Goal: Transaction & Acquisition: Purchase product/service

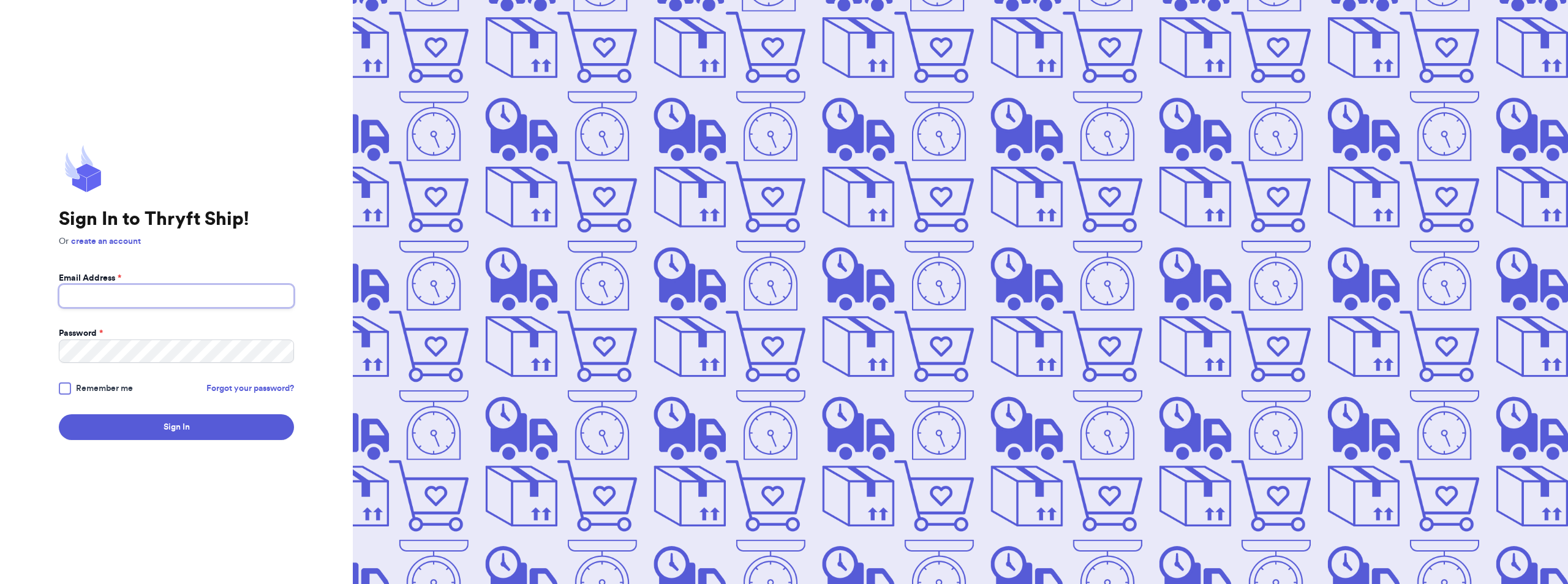
click at [273, 300] on input "Email Address *" at bounding box center [176, 296] width 235 height 24
type input "[EMAIL_ADDRESS][DOMAIN_NAME]"
click at [83, 382] on span "Remember me" at bounding box center [104, 388] width 57 height 12
click at [0, 0] on input "Remember me" at bounding box center [0, 0] width 0 height 0
click at [168, 428] on button "Sign In" at bounding box center [176, 427] width 235 height 25
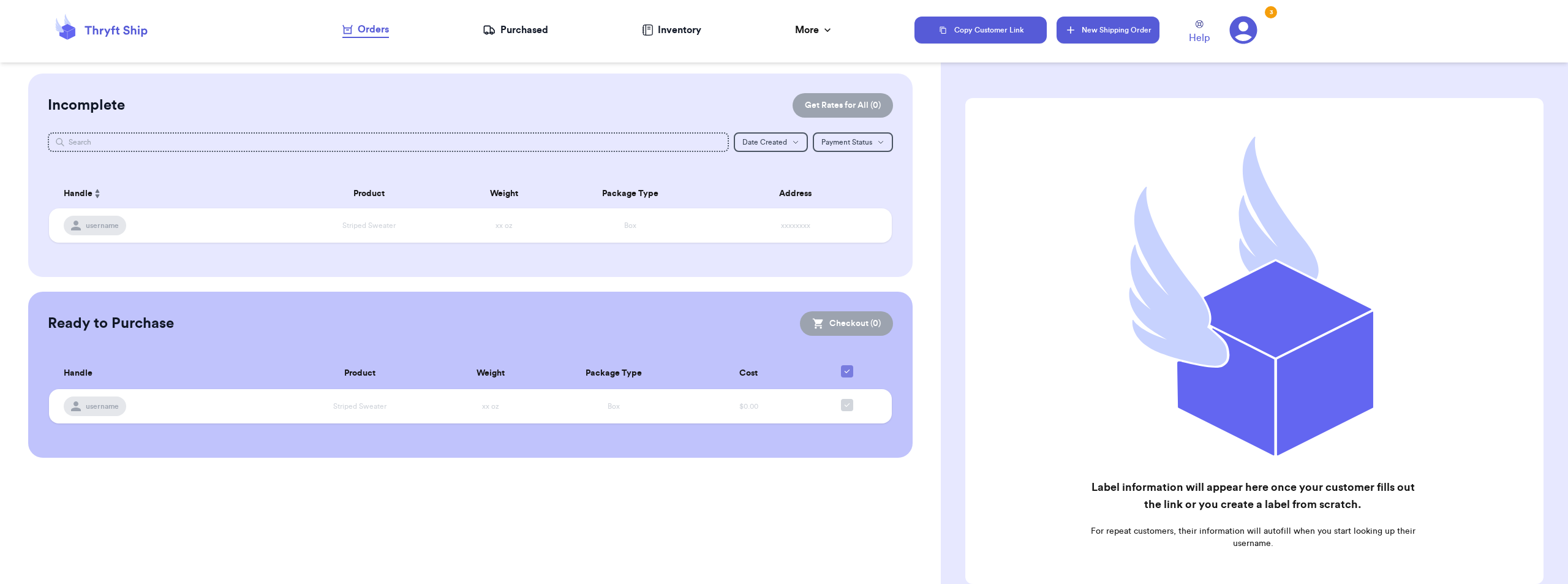
click at [1129, 34] on button "New Shipping Order" at bounding box center [1108, 30] width 103 height 27
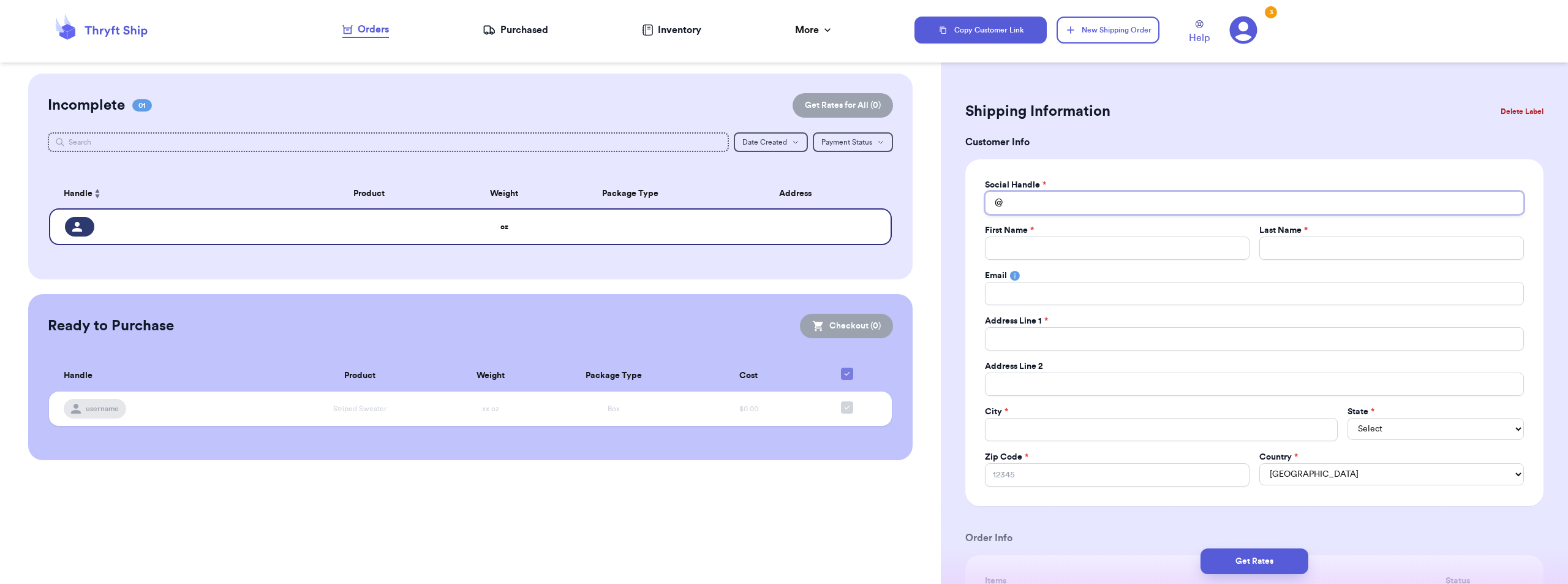
click at [1170, 205] on input "Total Amount Paid" at bounding box center [1255, 203] width 539 height 24
type input "h"
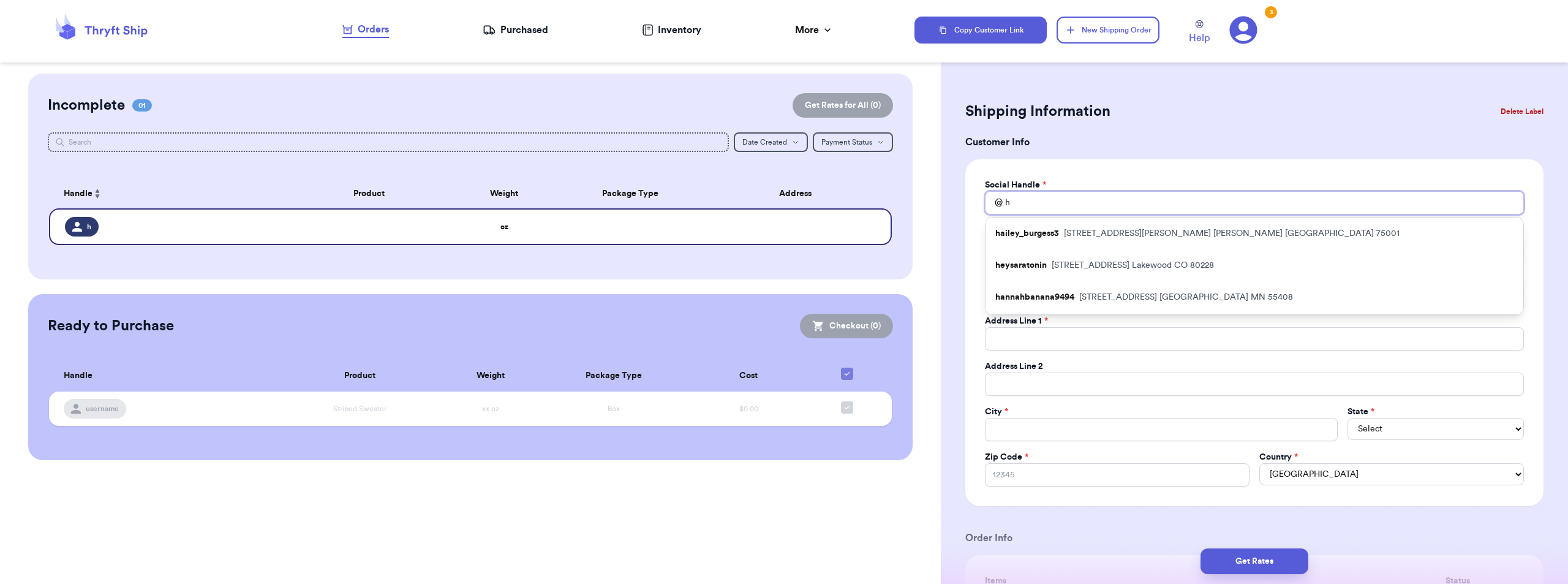
type input "ho"
type input "hou"
type input "hous"
type input "house"
type input "houseo"
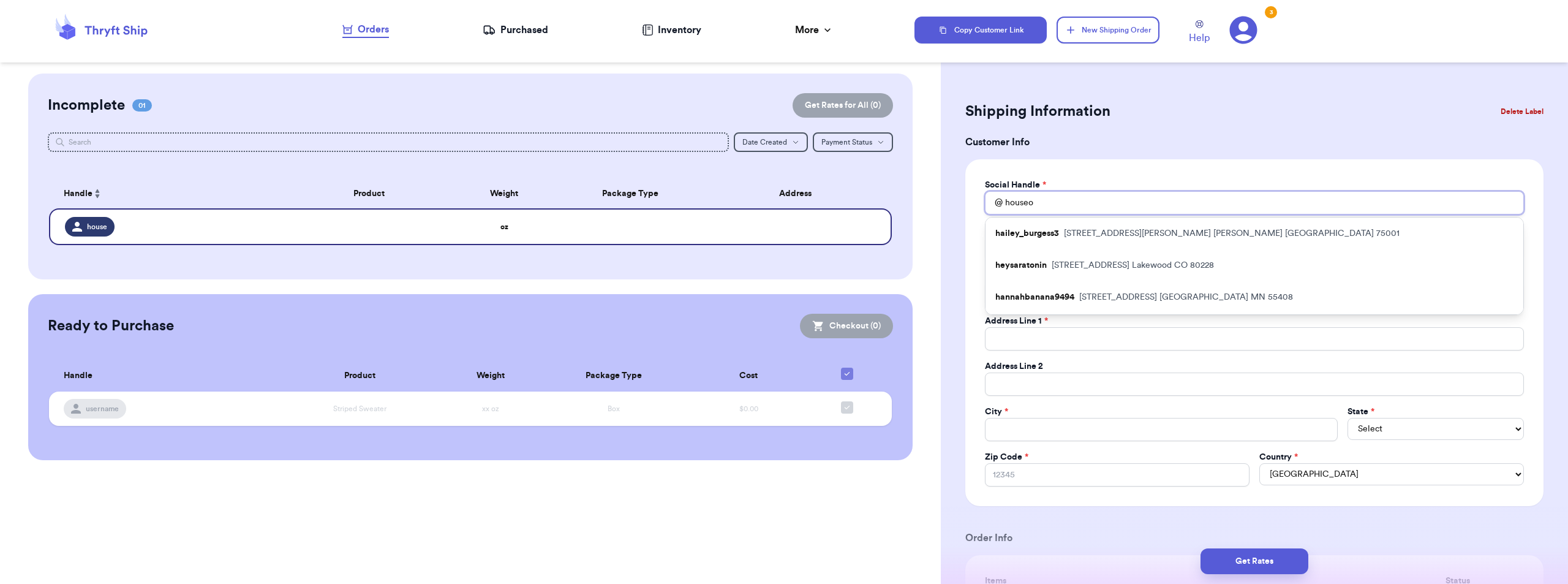
type input "houseof"
type input "houseofc"
type input "houseofcb"
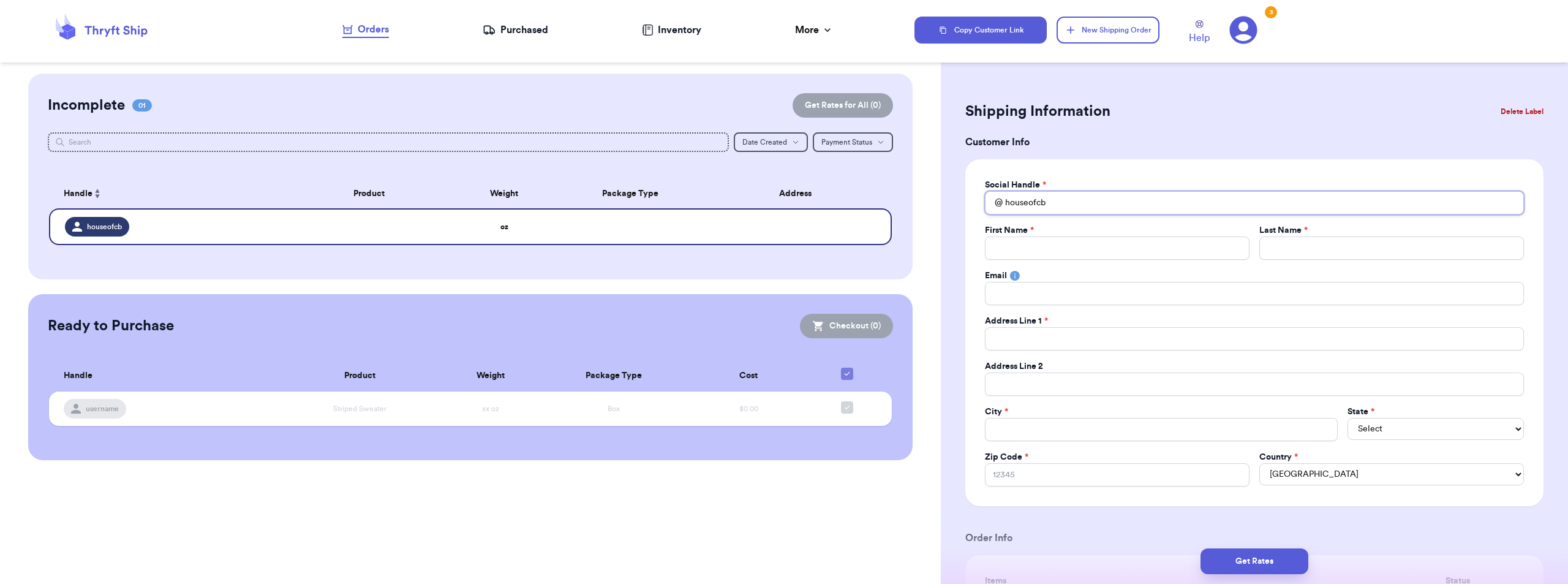
type input "houseofcb"
click at [1145, 249] on input "Total Amount Paid" at bounding box center [1117, 248] width 265 height 24
type input "H"
type input "Ho"
type input "Hop"
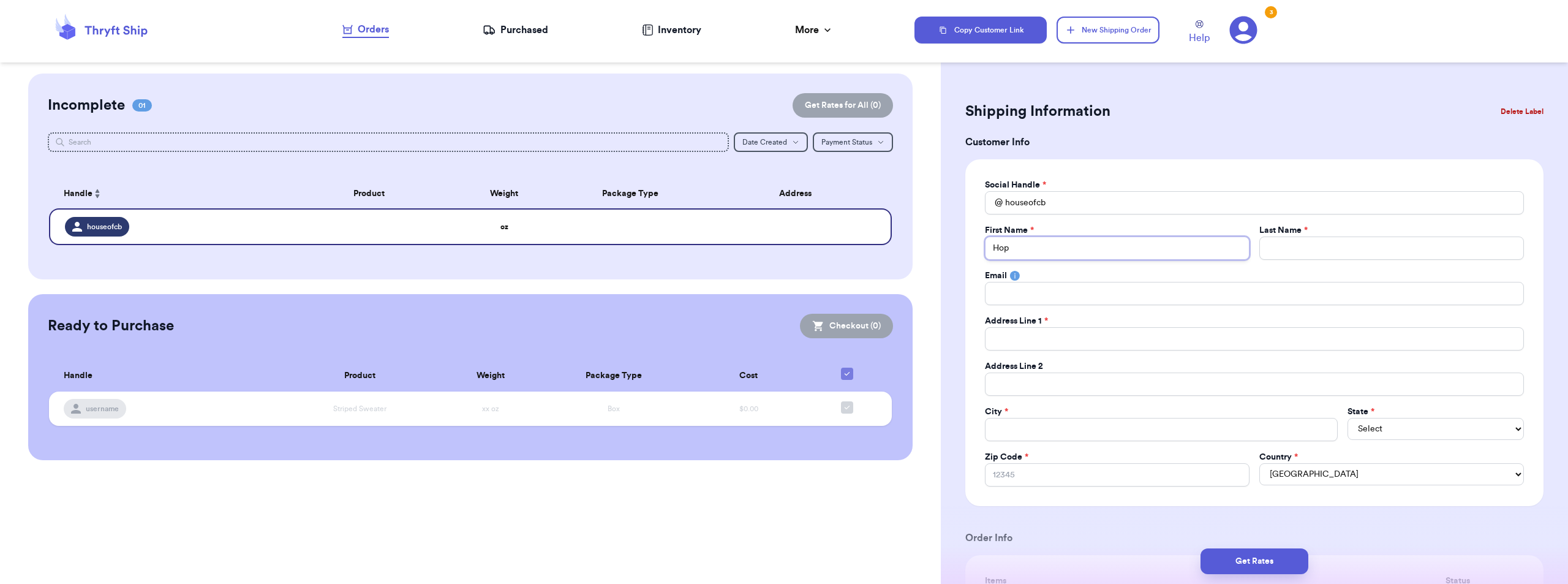
type input "Hopu"
type input "Hopus"
type input "Hopuse"
type input "Hopus"
type input "Hopu"
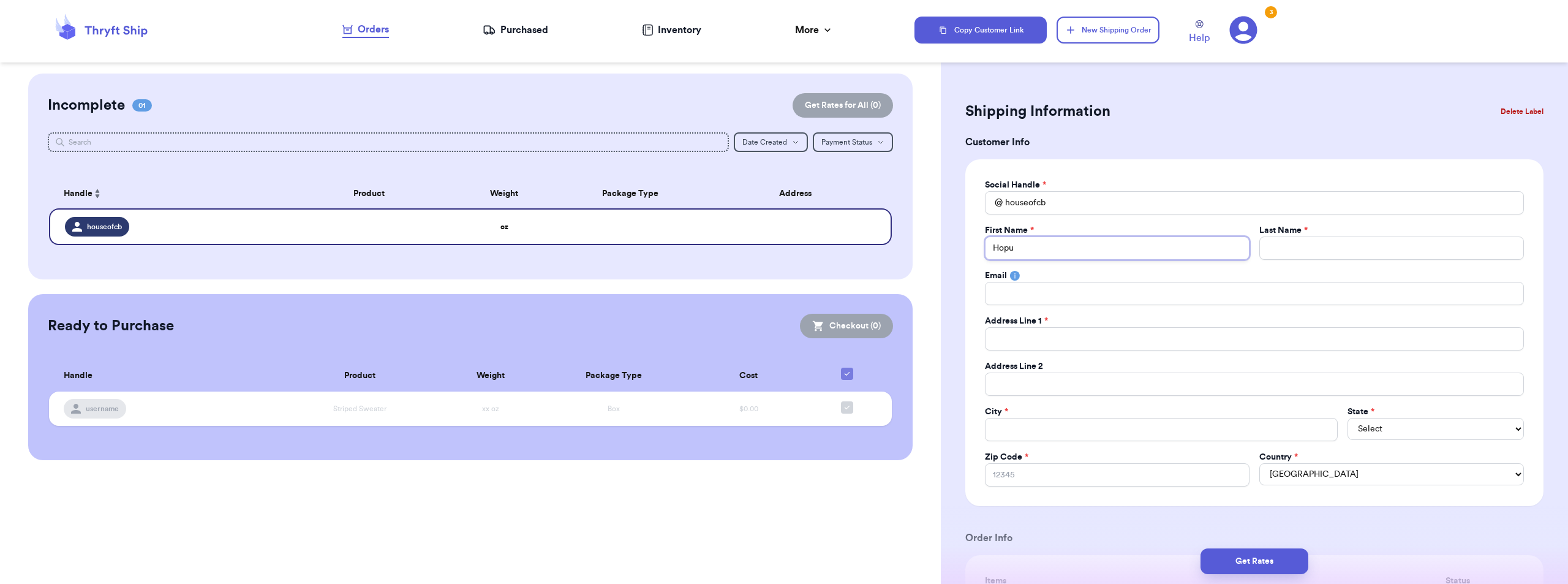
type input "Hop"
type input "Ho"
type input "Hou"
type input "Hous"
type input "House"
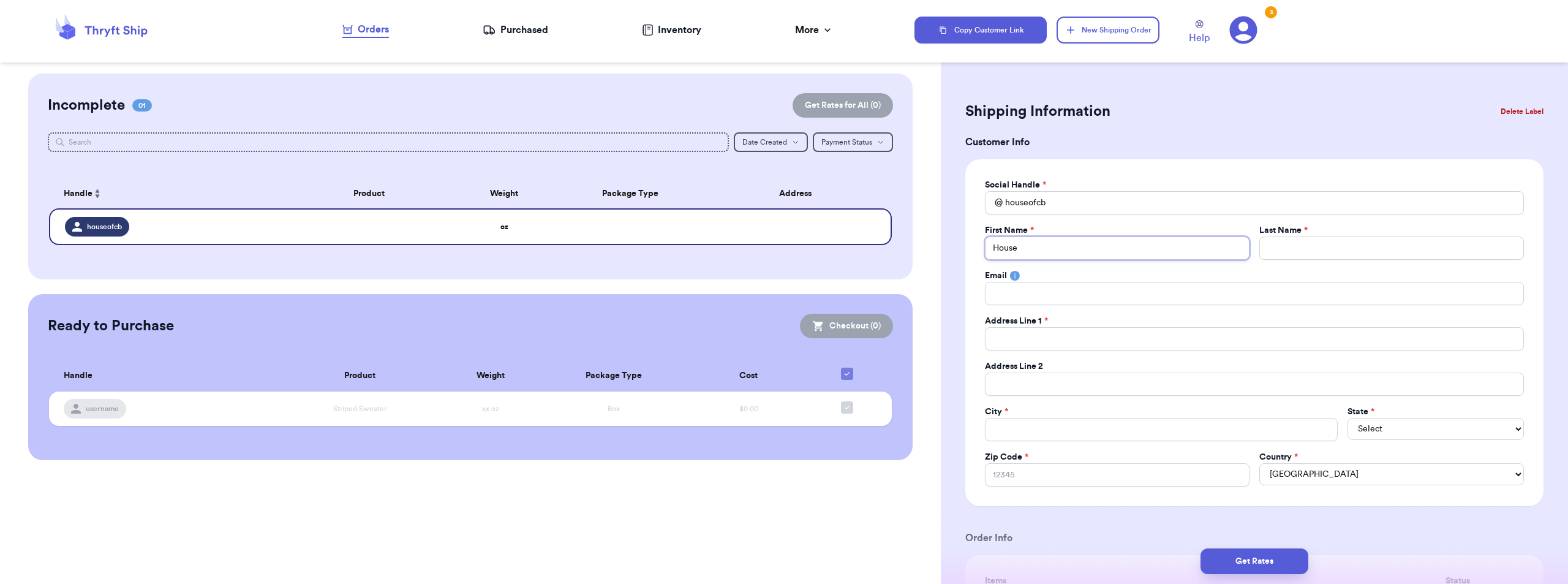
type input "House"
type input "House o"
type input "House of"
type input "House of C"
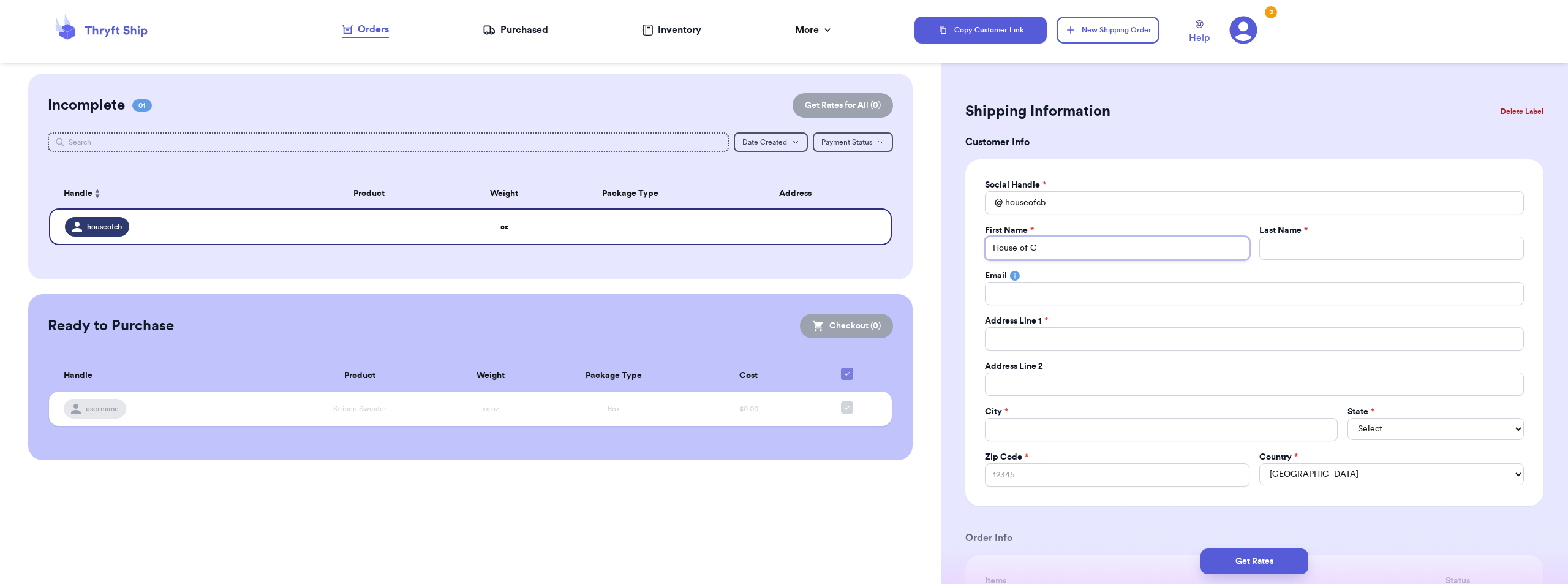
type input "House of CB"
click at [1311, 249] on input "Total Amount Paid" at bounding box center [1392, 248] width 265 height 24
type input "R"
type input "Re"
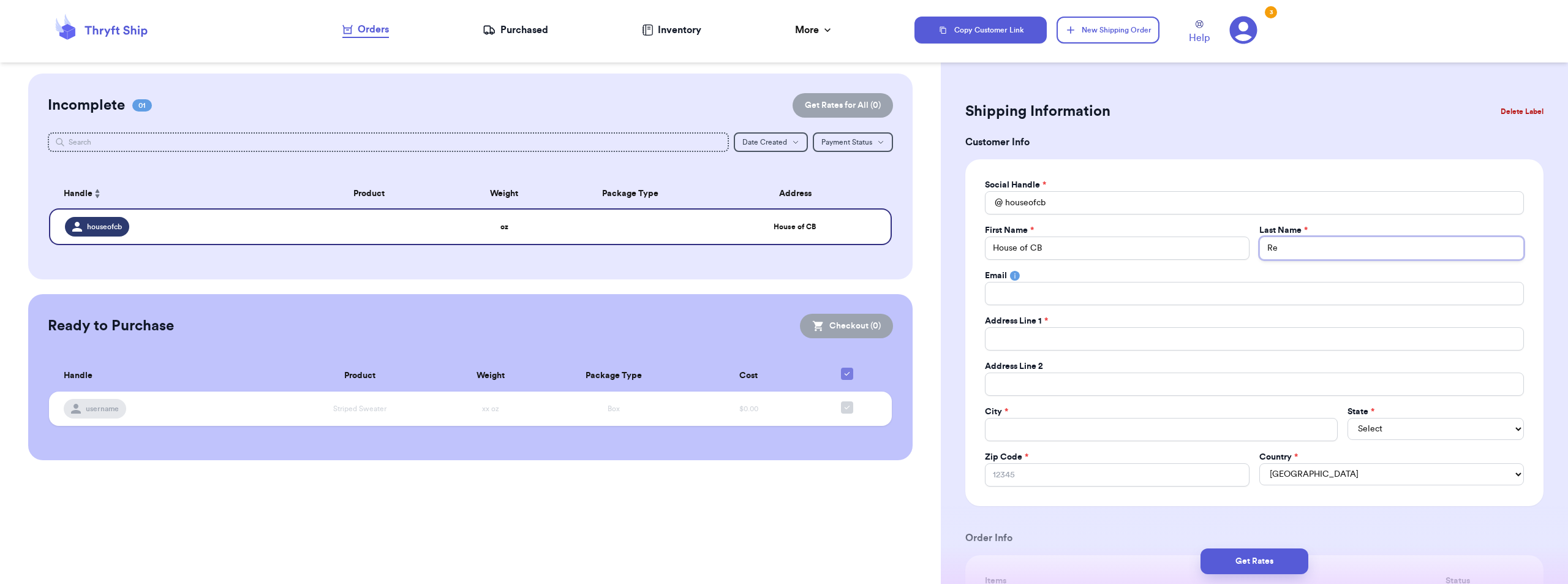
type input "Ret"
type input "Retu"
type input "Retur"
type input "Return"
type input "Returns"
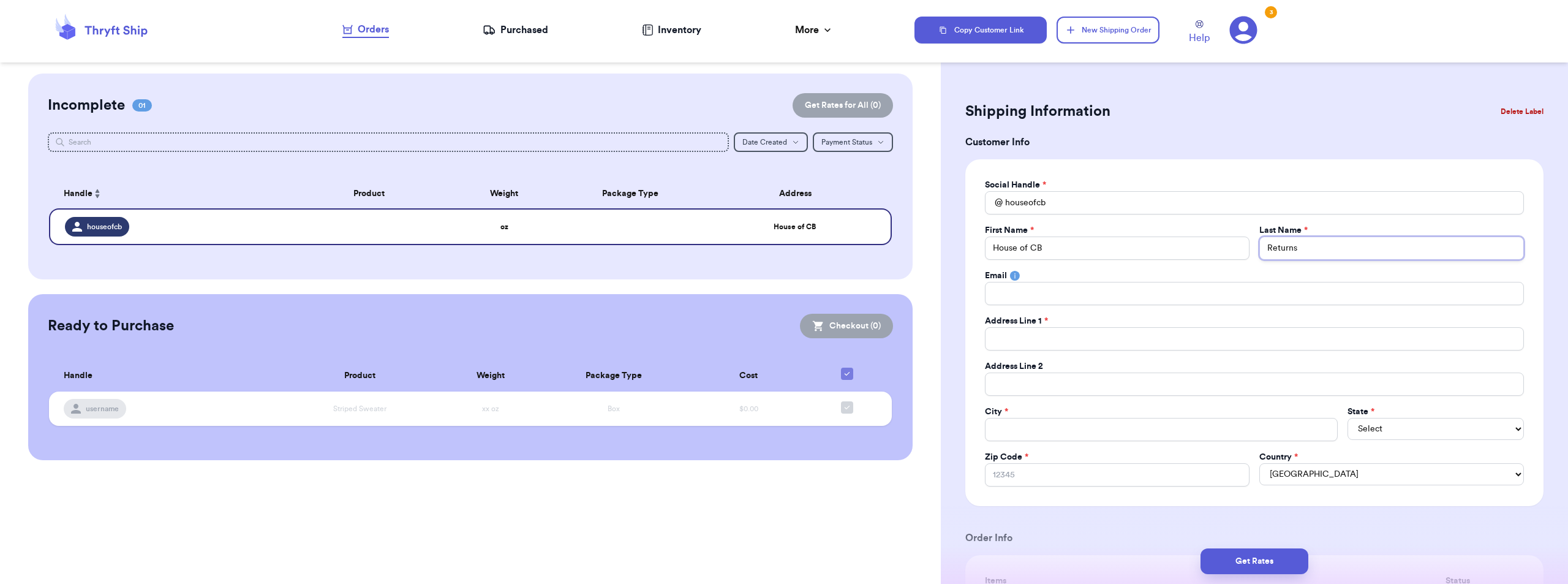
type input "Returns"
click at [1139, 342] on input "Total Amount Paid" at bounding box center [1255, 338] width 539 height 24
type input "8"
type input "80"
type input "805"
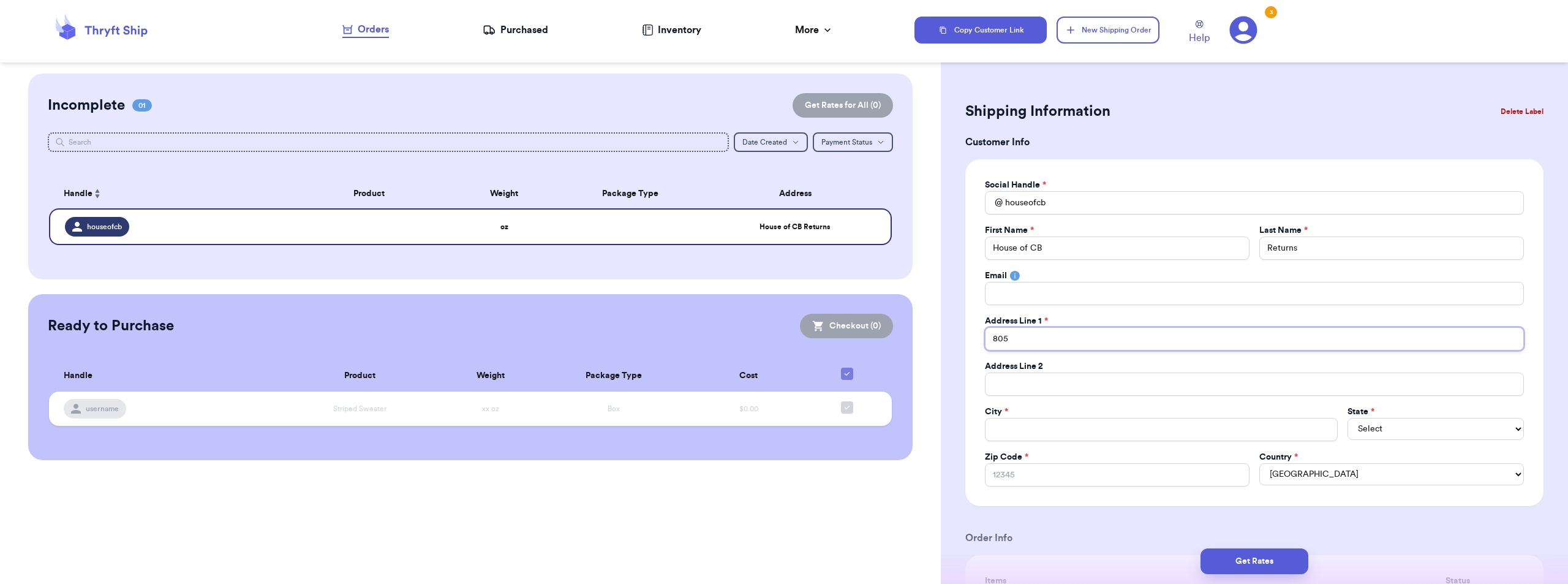
type input "805"
type input "805 N"
type input "805 N L"
type input "805 N LA"
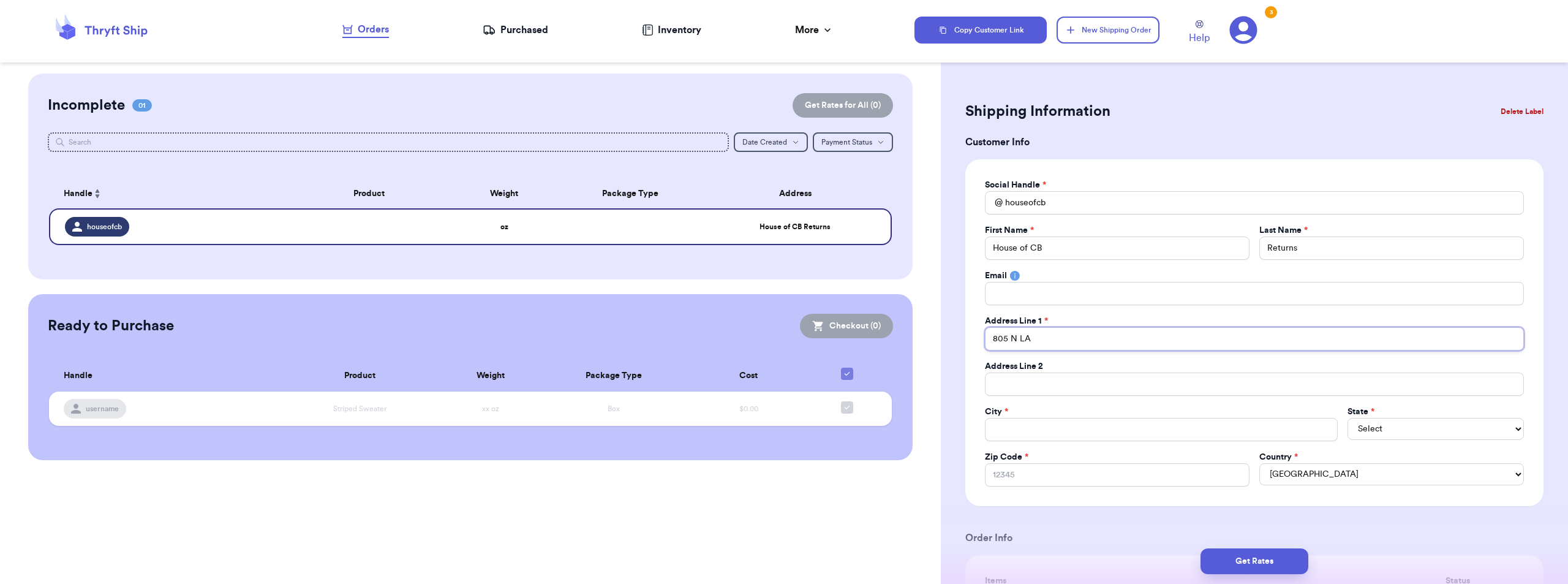
type input "805 N LA"
type input "805 N LA C"
type input "[STREET_ADDRESS]"
type input "805 N L Ci"
type input "805 N Ls Ci"
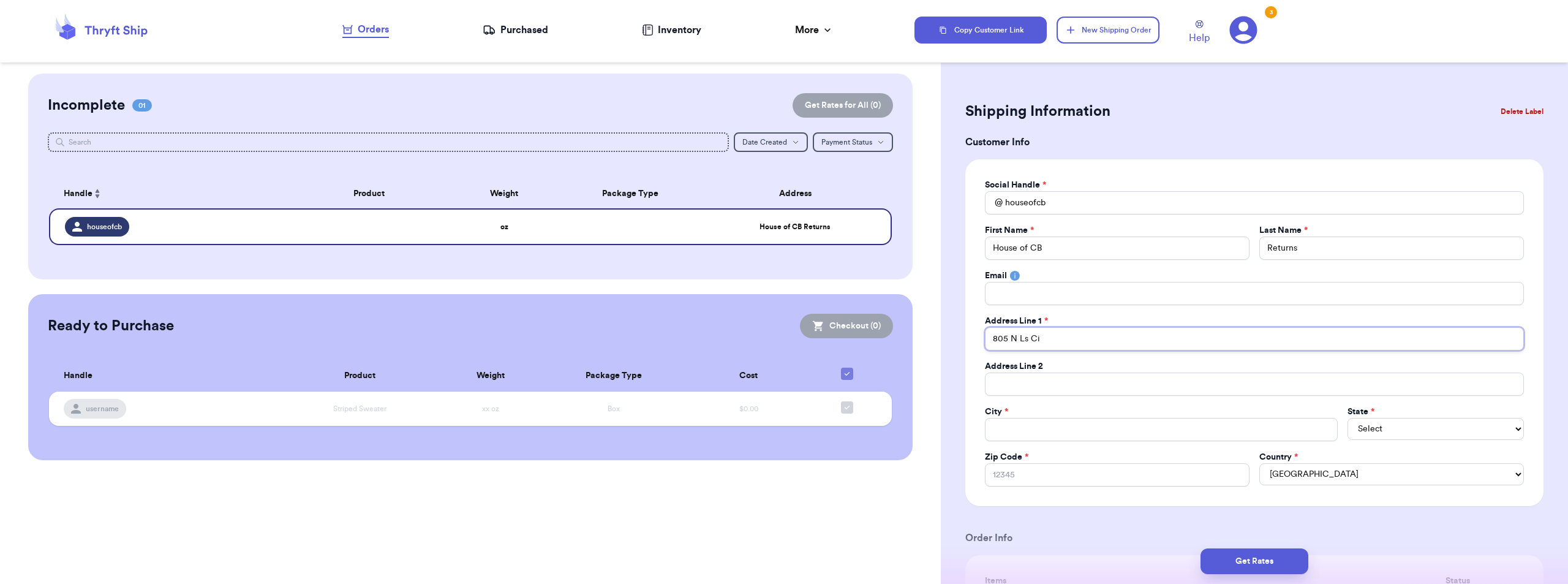
type input "805 N L Ci"
type input "[STREET_ADDRESS]"
click at [1157, 349] on input "[STREET_ADDRESS]" at bounding box center [1255, 338] width 539 height 24
type input "805 N La Cie"
type input "[STREET_ADDRESS]"
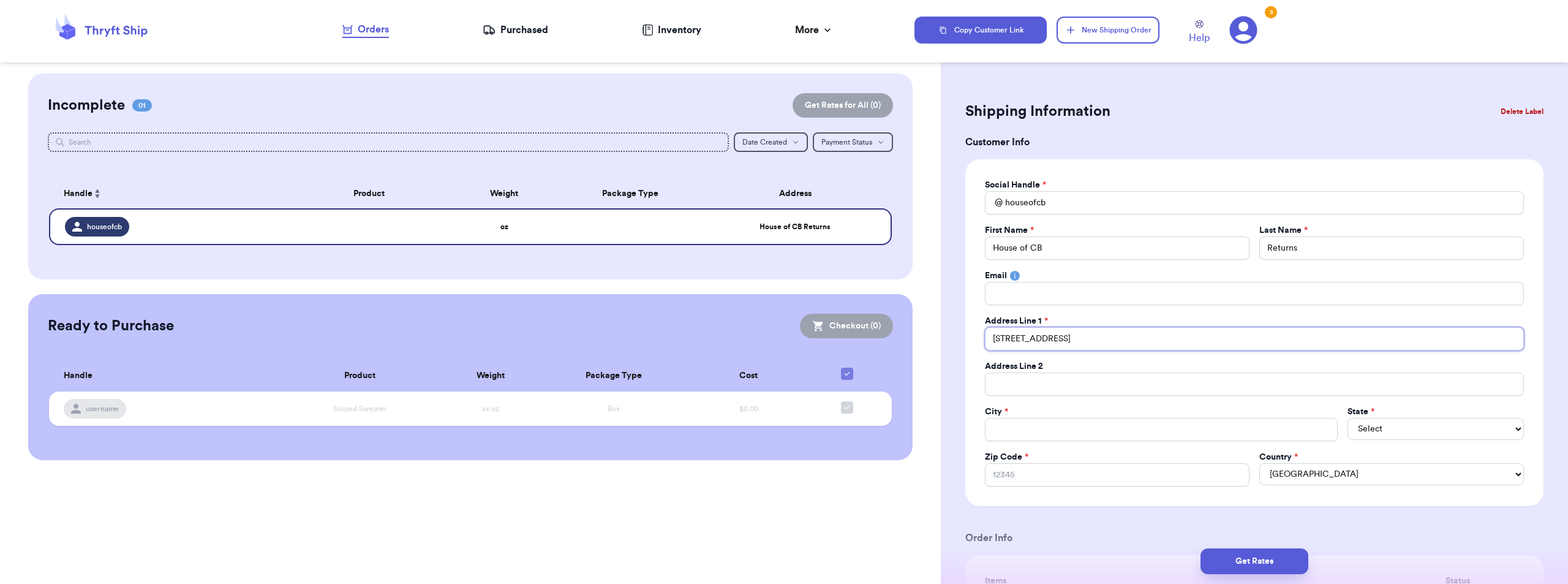
type input "[STREET_ADDRESS]"
type input "805 N La Cieneg"
type input "[STREET_ADDRESS]"
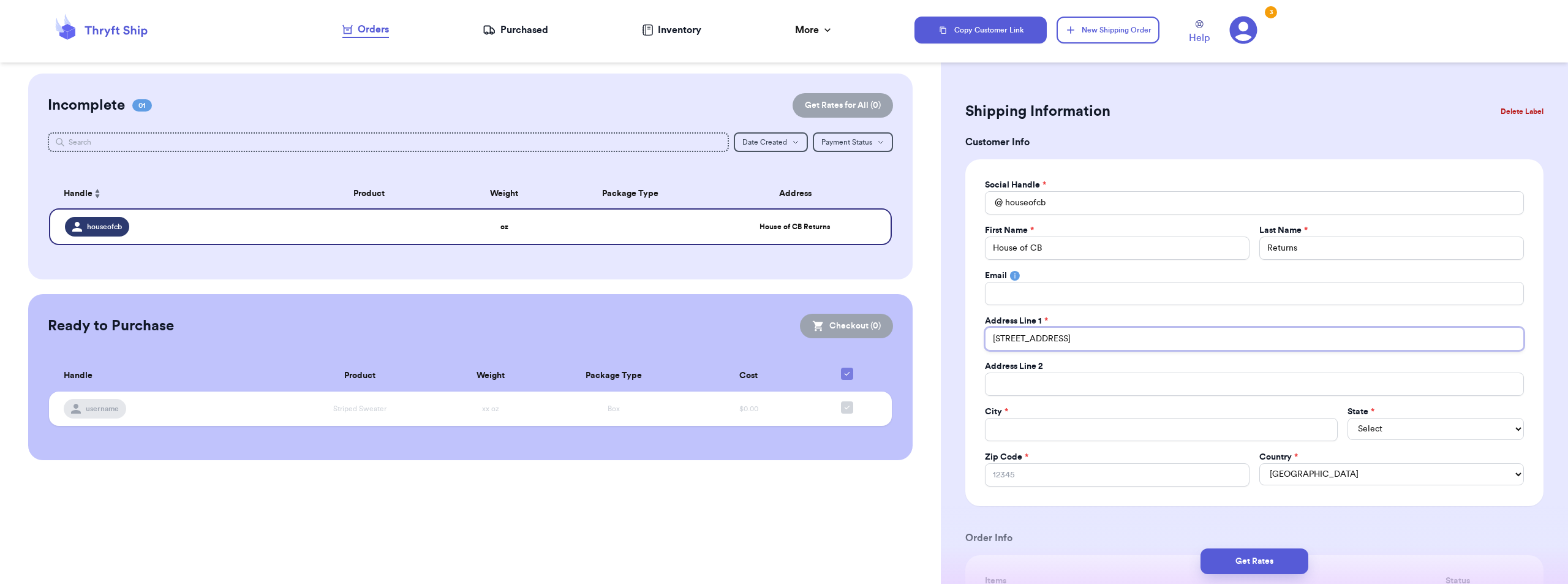
type input "[STREET_ADDRESS]"
type input "[STREET_ADDRESS][PERSON_NAME]"
type input "[STREET_ADDRESS]"
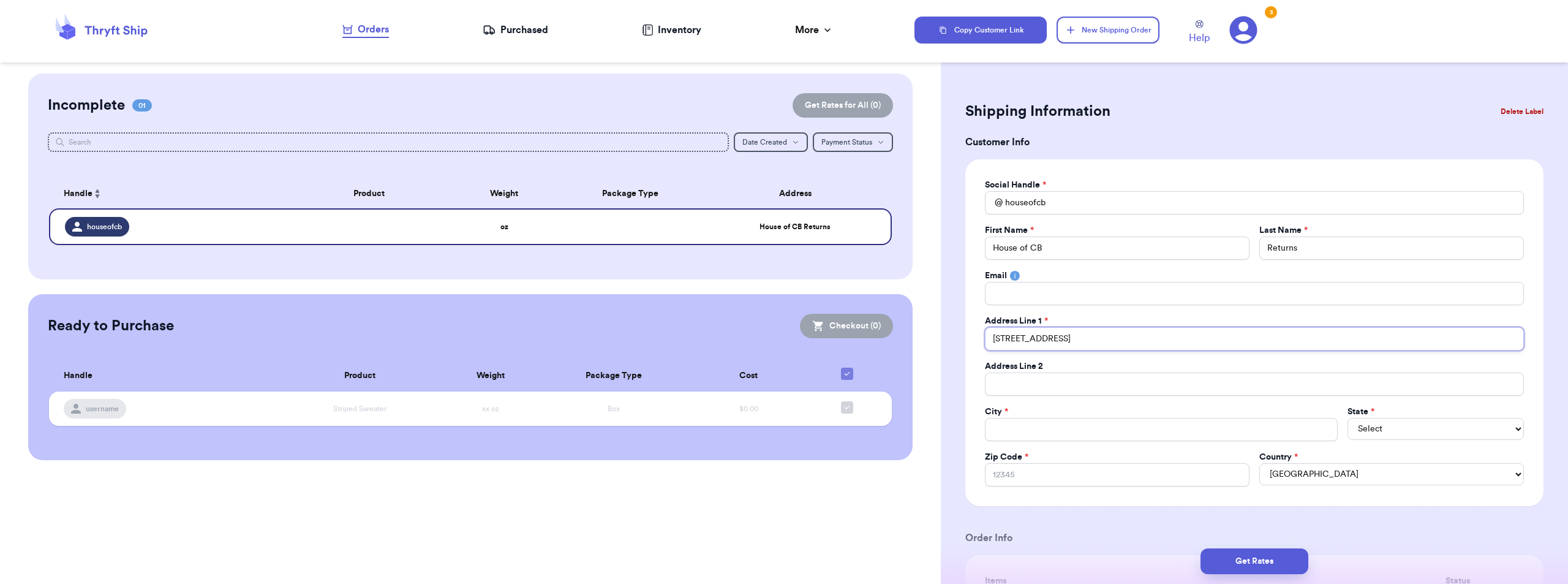
type input "[STREET_ADDRESS]"
click at [1076, 429] on input "Total Amount Paid" at bounding box center [1161, 429] width 353 height 24
type input "W"
type input "We"
type input "[PERSON_NAME]"
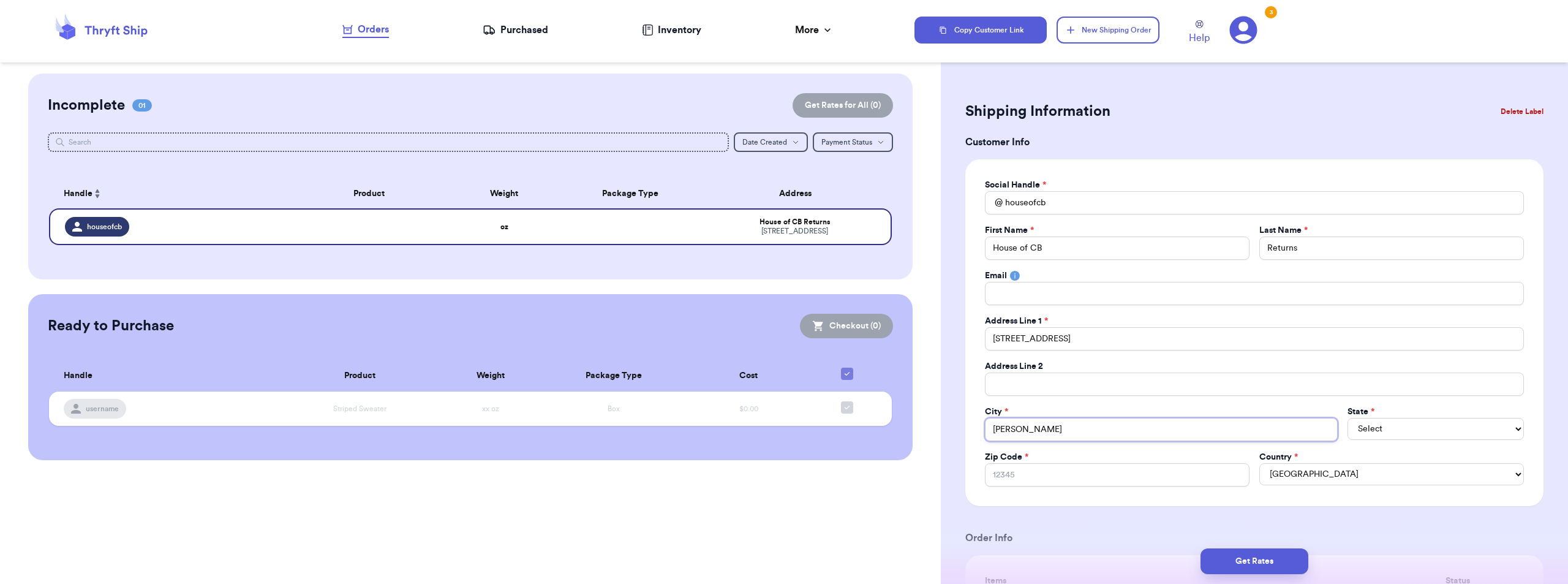
type input "West"
type input "West H"
type input "West Ho"
type input "West Hol"
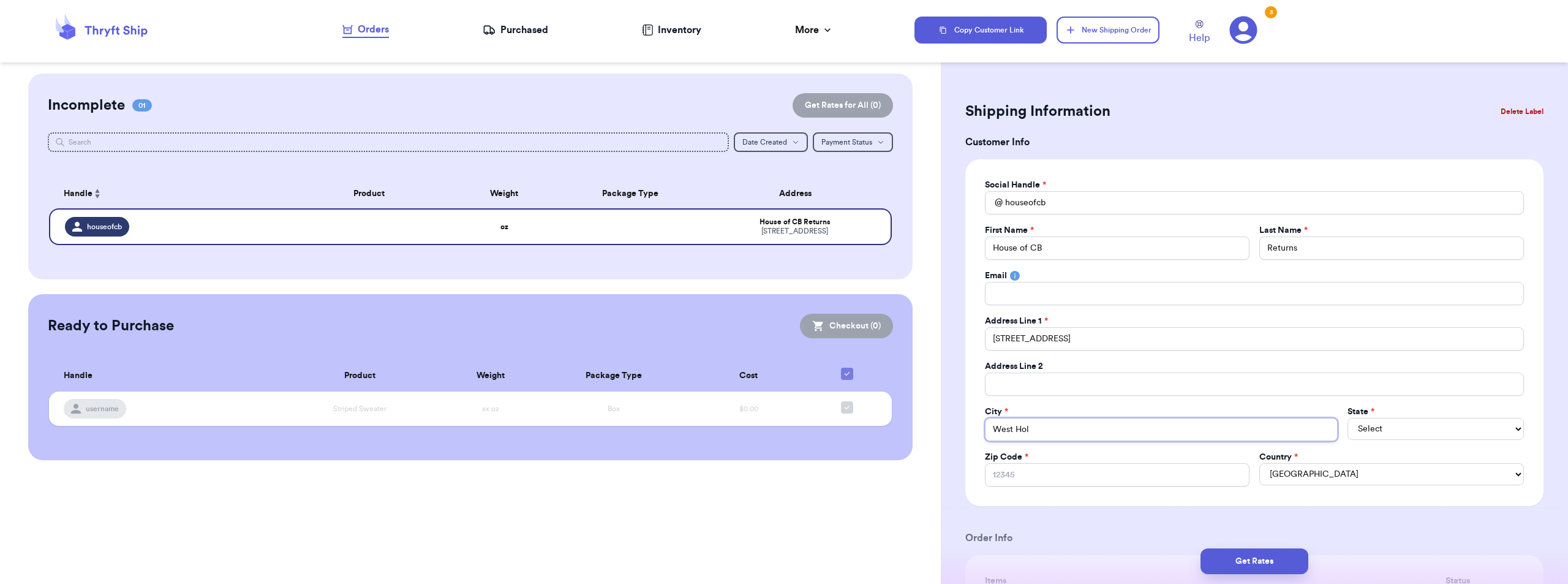
type input "West [PERSON_NAME]"
type input "[PERSON_NAME]"
type input "West Hollyw"
type input "West Hollywo"
type input "West Hollywoo"
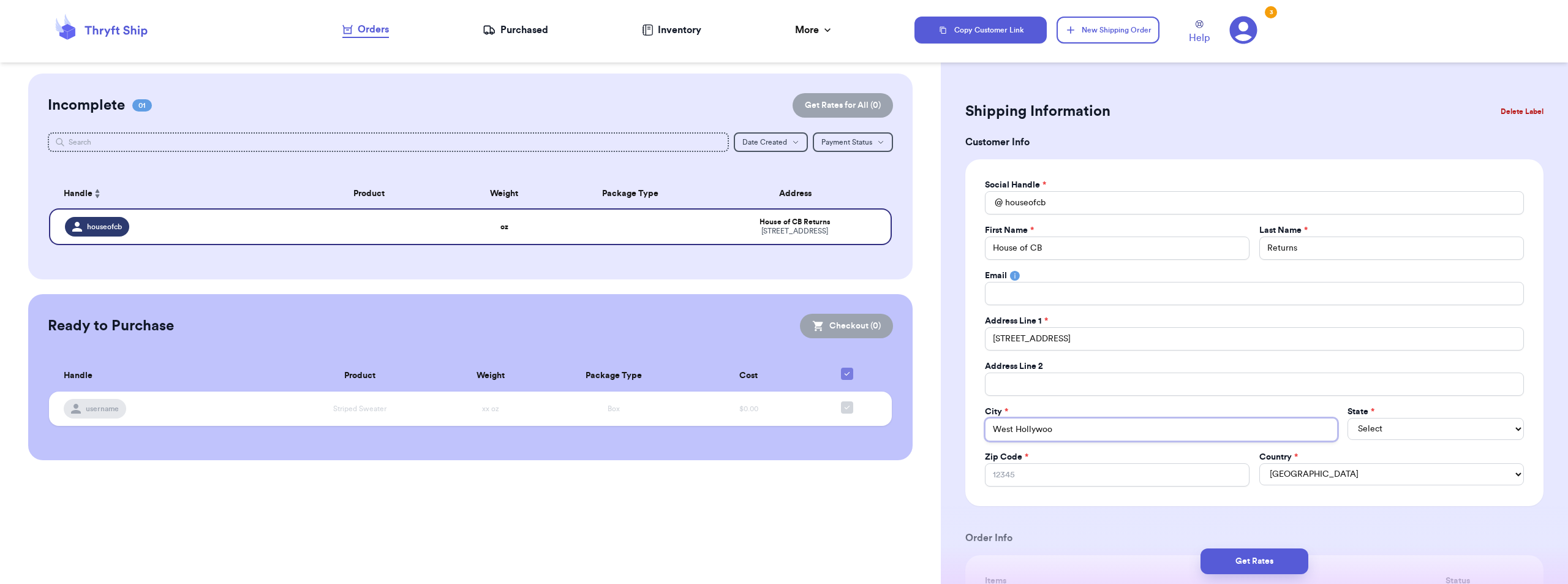
type input "[GEOGRAPHIC_DATA]"
click at [1382, 429] on select "Select AL AK AZ AR CA CO CT DE DC [GEOGRAPHIC_DATA] [GEOGRAPHIC_DATA] HI ID IL …" at bounding box center [1436, 429] width 176 height 22
select select "CA"
click at [1348, 418] on select "Select AL AK AZ AR CA CO CT DE DC [GEOGRAPHIC_DATA] [GEOGRAPHIC_DATA] HI ID IL …" at bounding box center [1436, 429] width 176 height 22
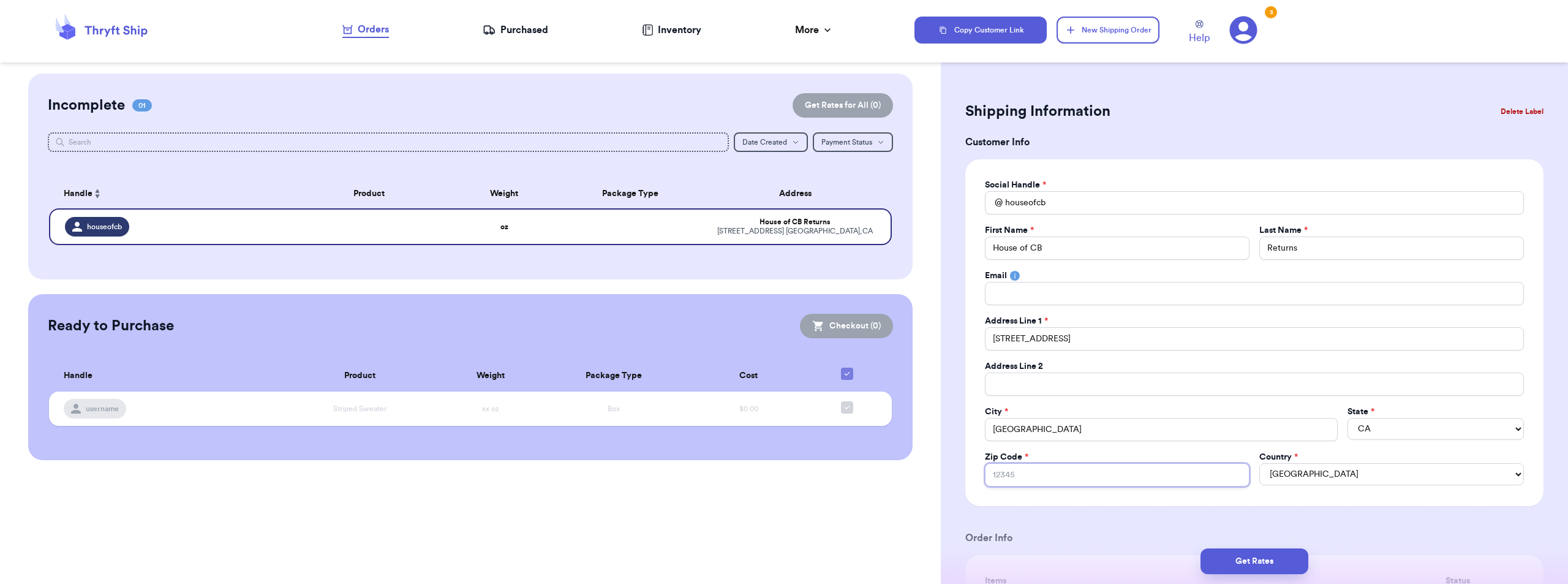
click at [1183, 473] on input "Zip Code *" at bounding box center [1117, 475] width 265 height 24
type input "9"
type input "90"
type input "900"
type input "9006"
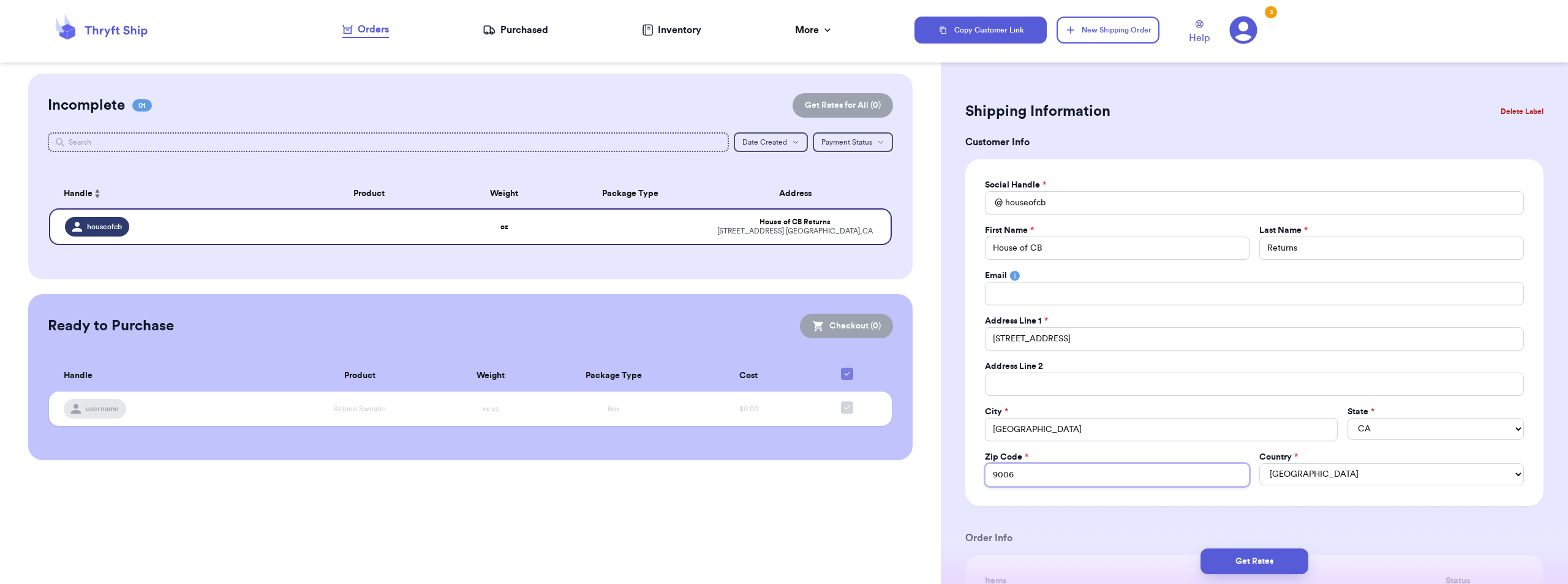
type input "90069"
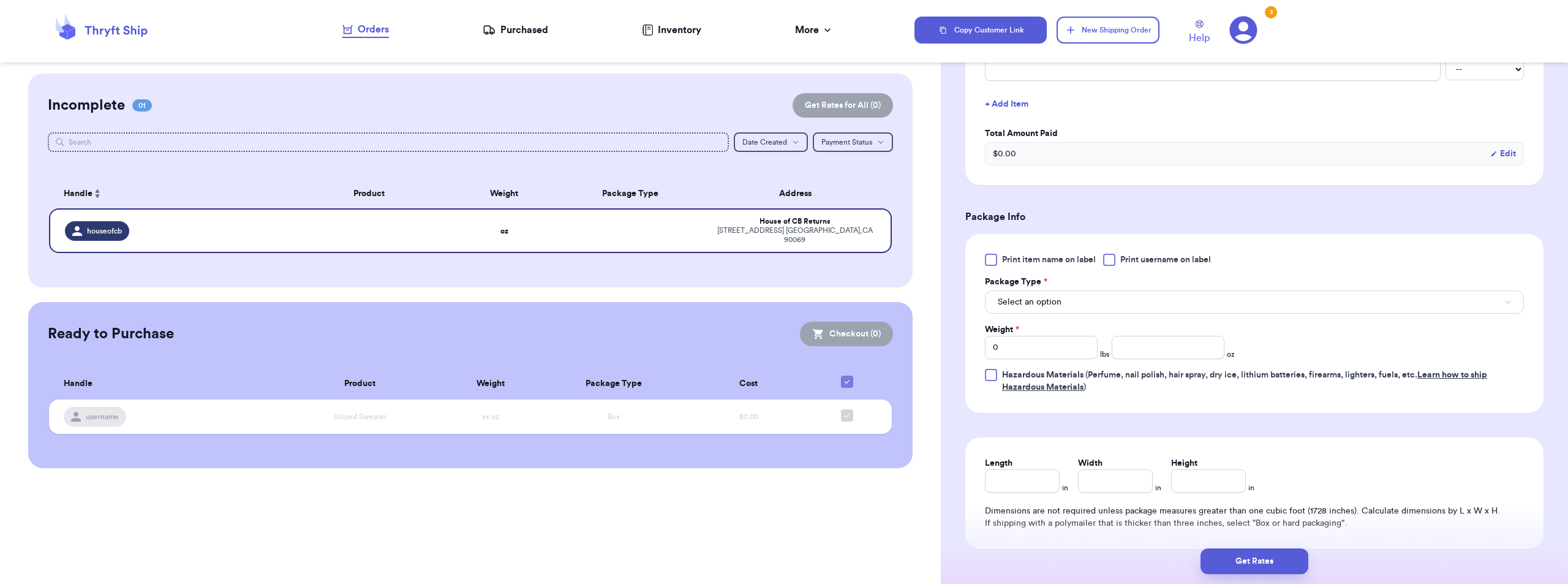
scroll to position [552, 0]
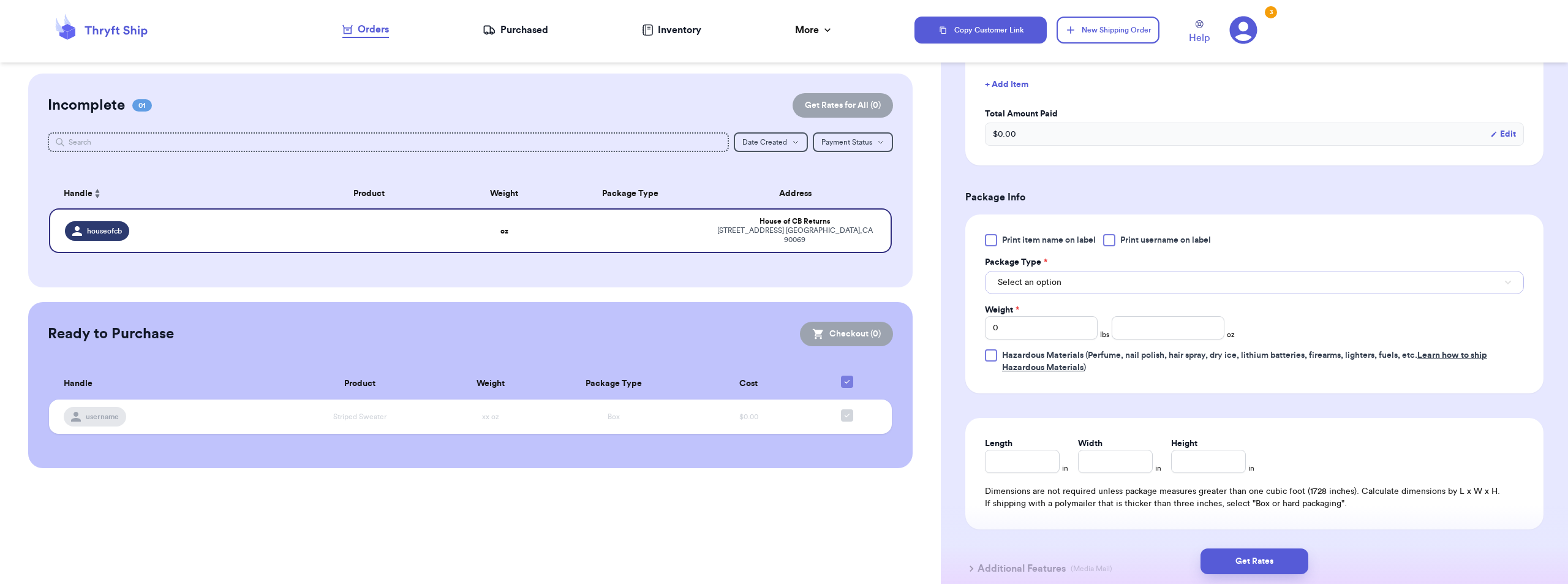
click at [1044, 288] on span "Select an option" at bounding box center [1029, 282] width 64 height 12
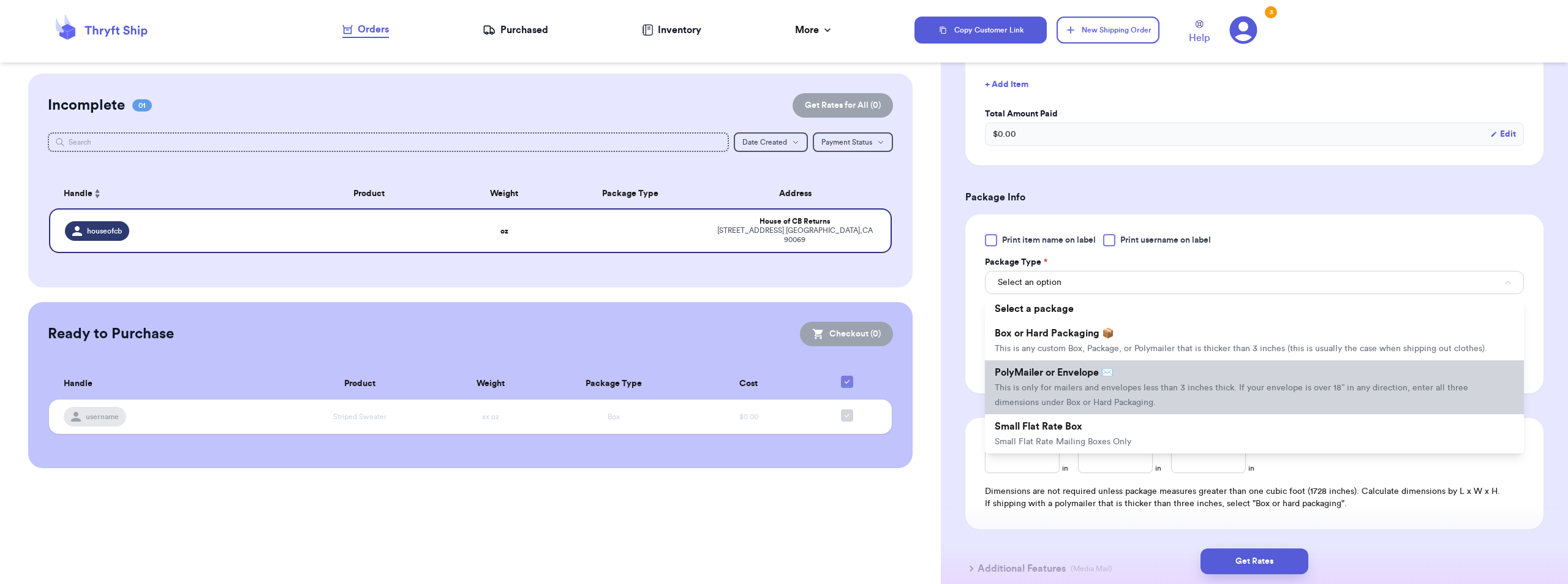
click at [1104, 394] on li "PolyMailer or Envelope ✉️ This is only for mailers and envelopes less than 3 in…" at bounding box center [1255, 387] width 539 height 54
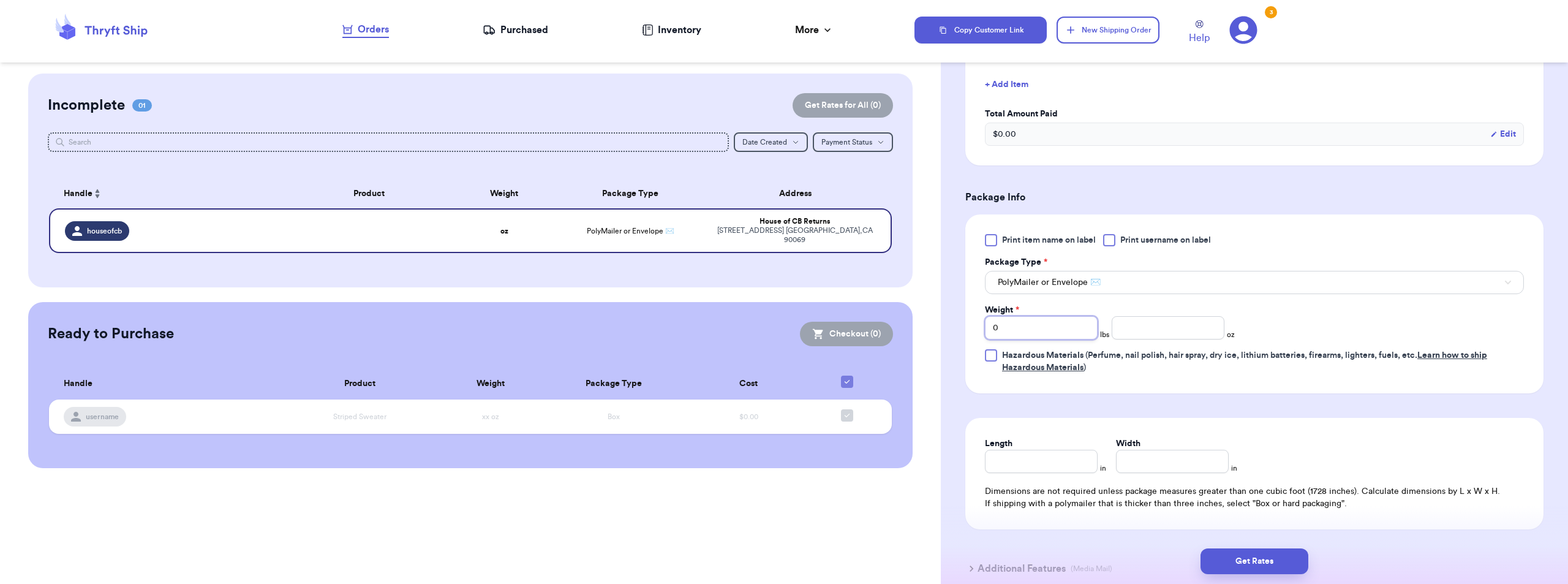
click at [1049, 324] on input "0" at bounding box center [1041, 328] width 113 height 24
type input "1"
click at [1202, 379] on div "Print item name on label Print username on label Package Type * PolyMailer or E…" at bounding box center [1254, 303] width 578 height 179
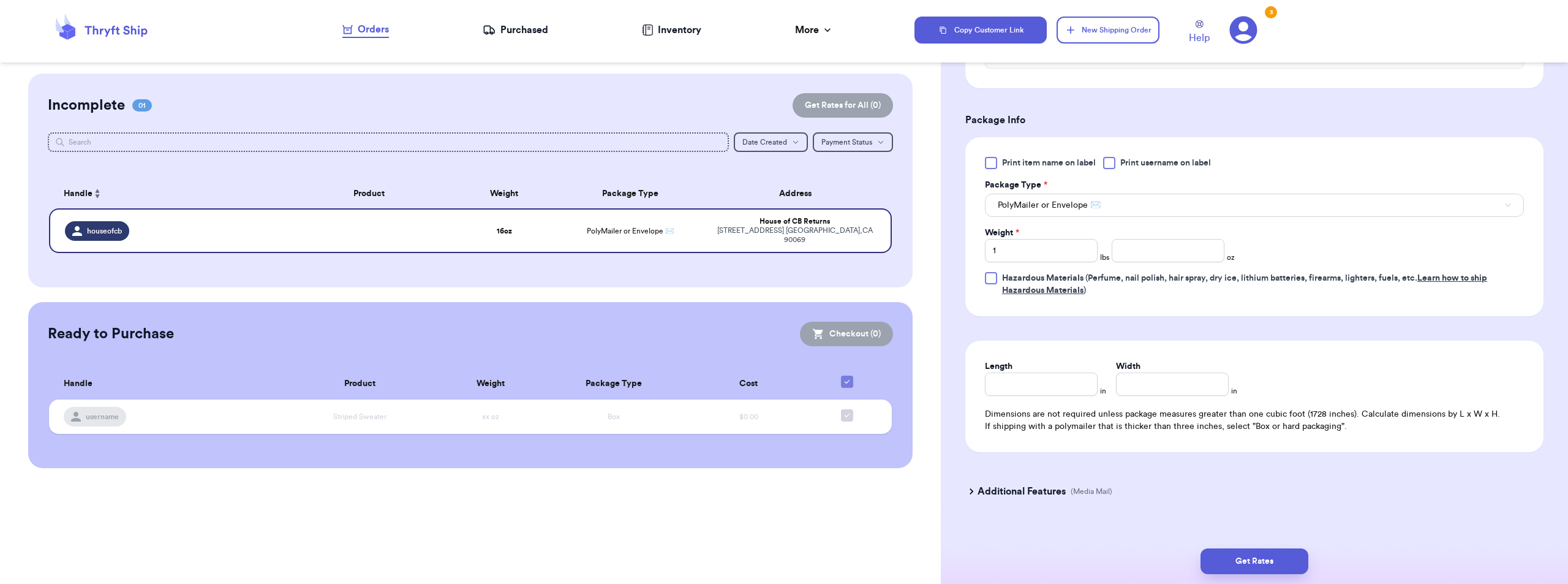
scroll to position [646, 0]
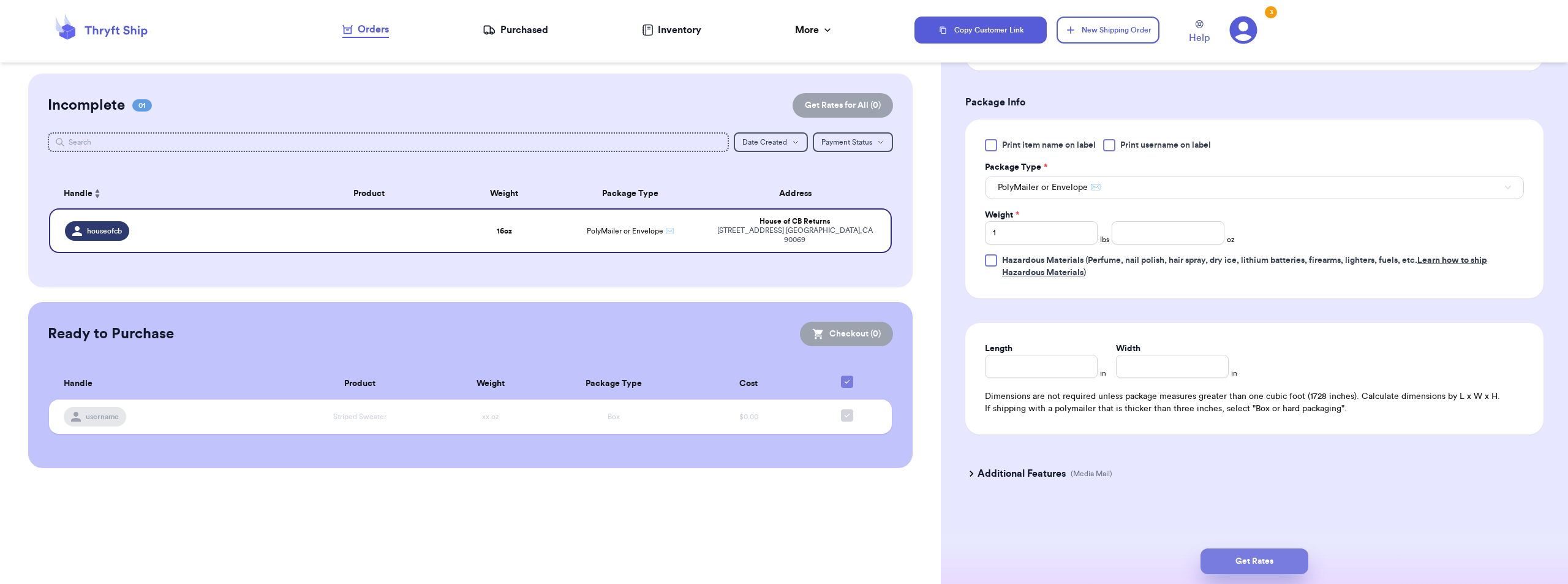
click at [1281, 560] on button "Get Rates" at bounding box center [1255, 561] width 108 height 25
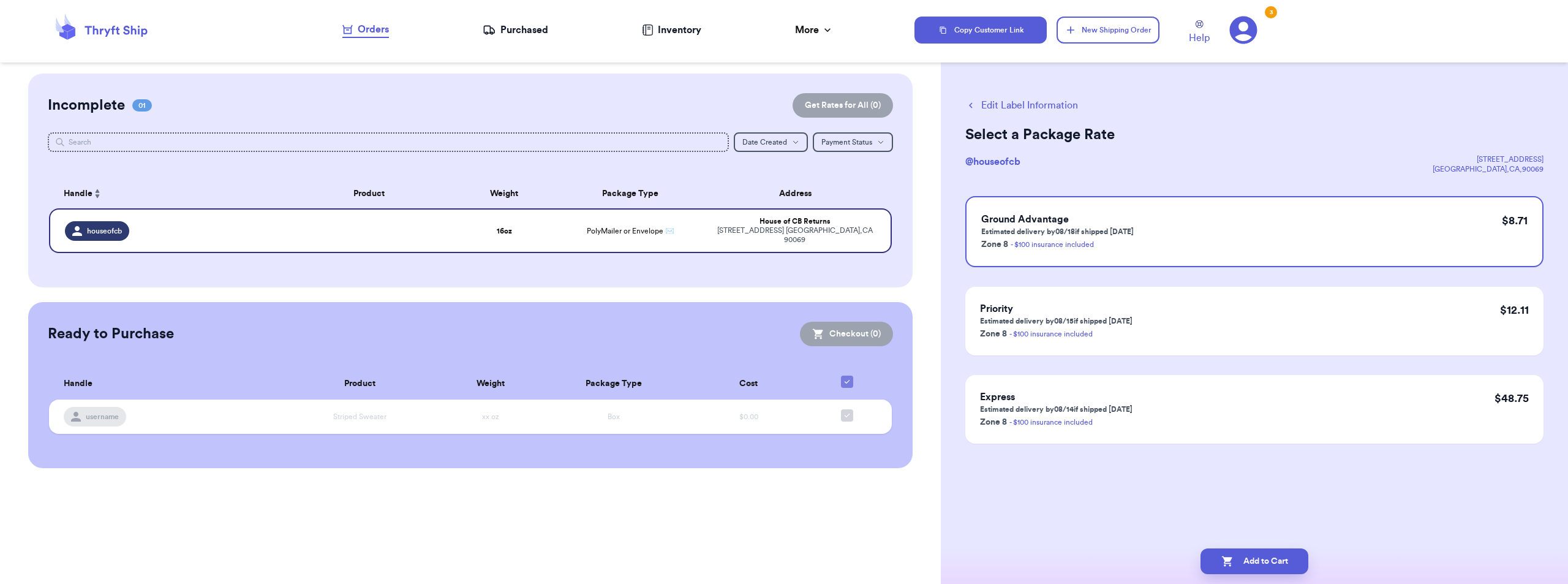
scroll to position [0, 0]
click at [1263, 559] on button "Add to Cart" at bounding box center [1255, 561] width 108 height 25
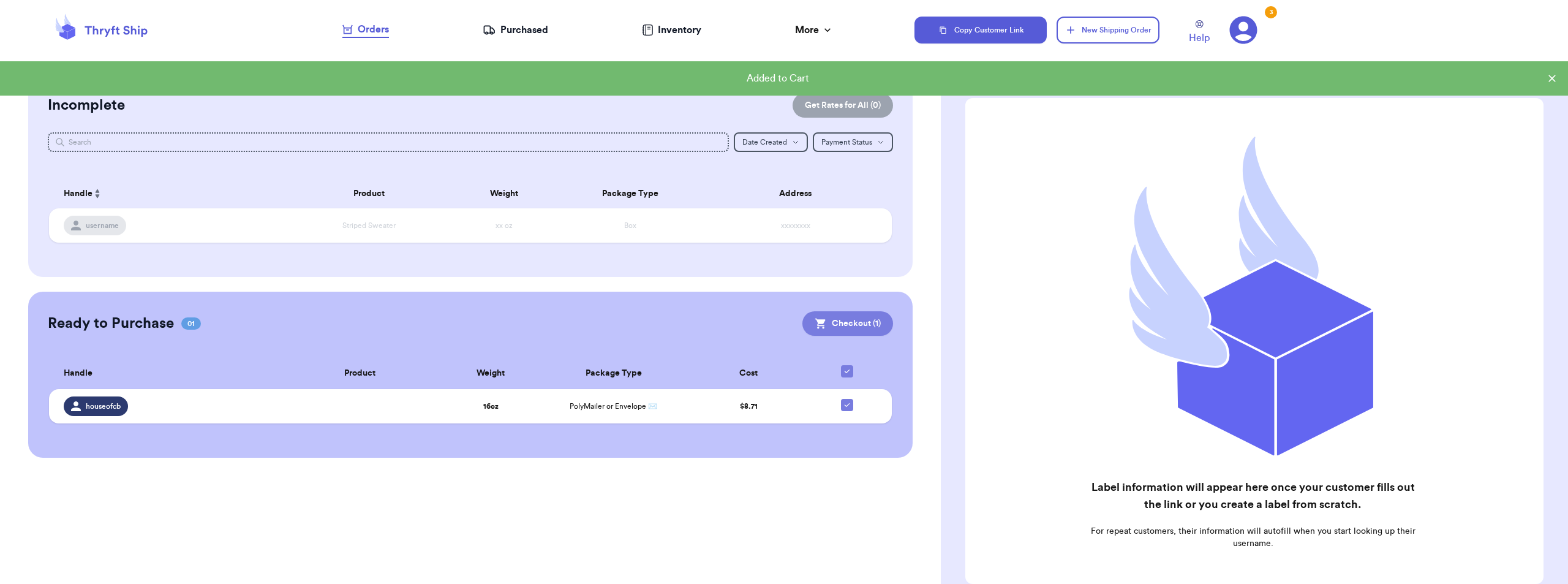
click at [848, 326] on button "Checkout ( 1 )" at bounding box center [848, 323] width 91 height 25
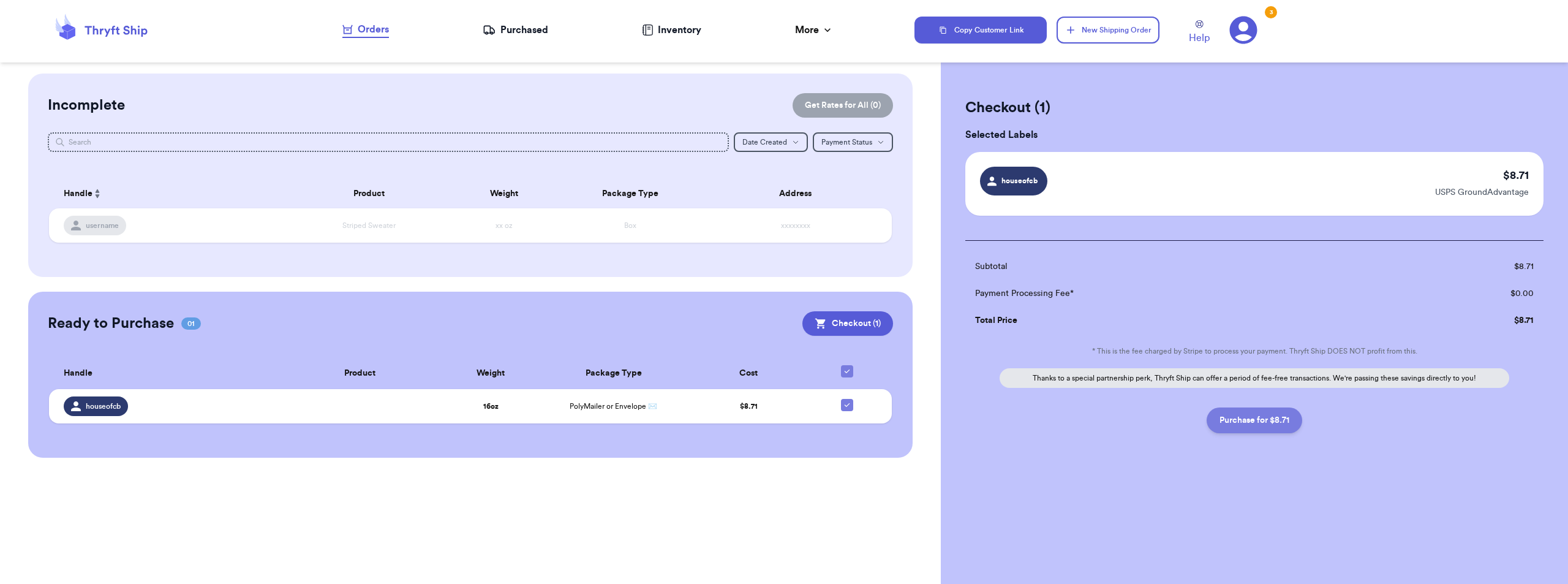
click at [1252, 424] on button "Purchase for $8.71" at bounding box center [1255, 421] width 95 height 25
checkbox input "false"
checkbox input "true"
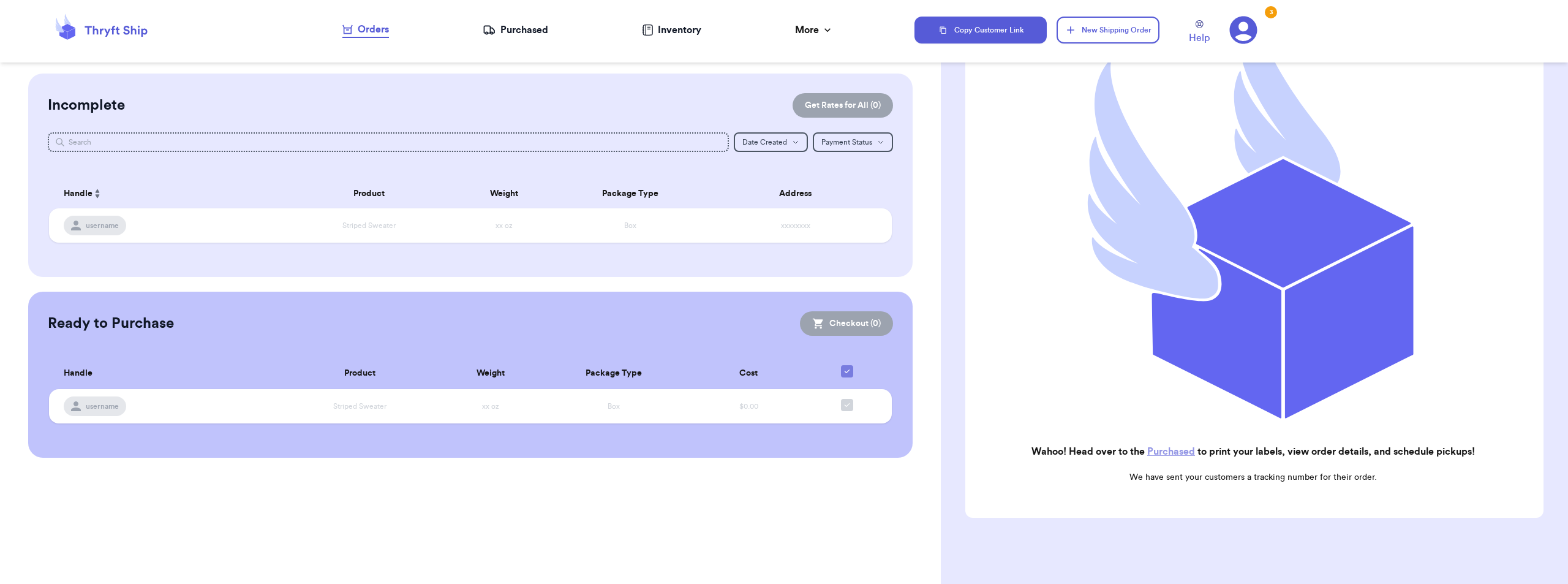
scroll to position [211, 0]
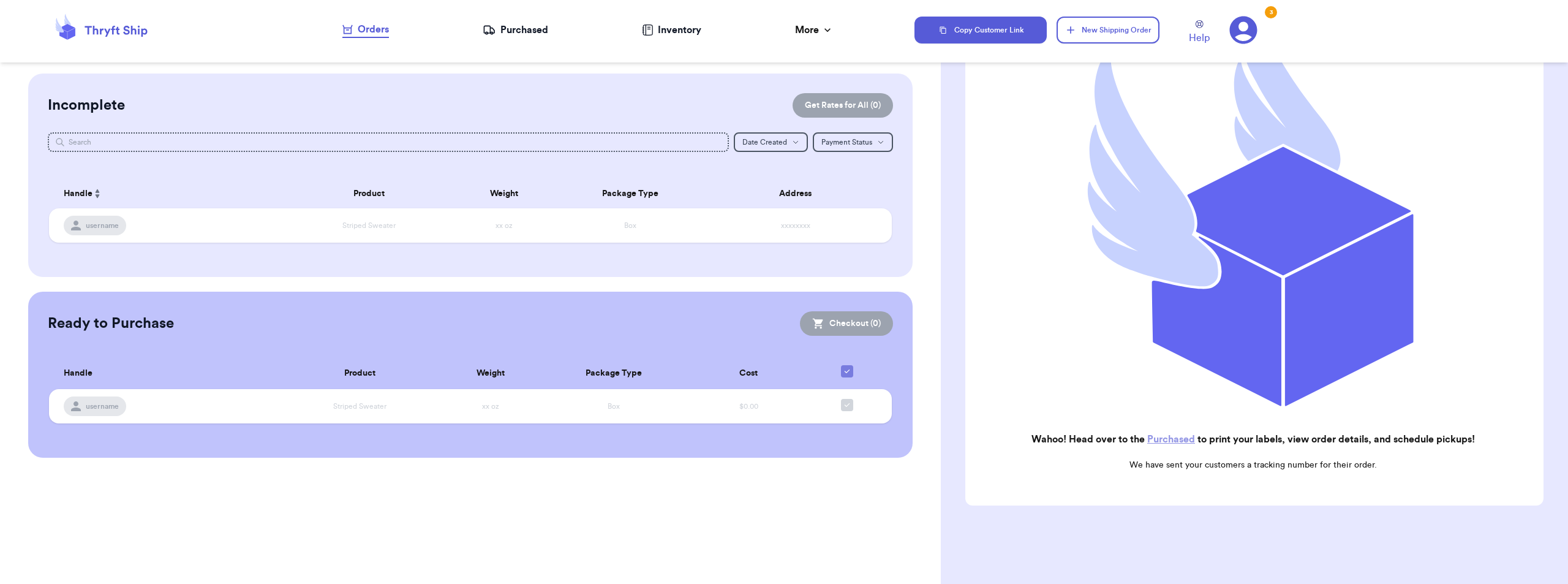
click at [1169, 435] on link "Purchased" at bounding box center [1171, 439] width 48 height 10
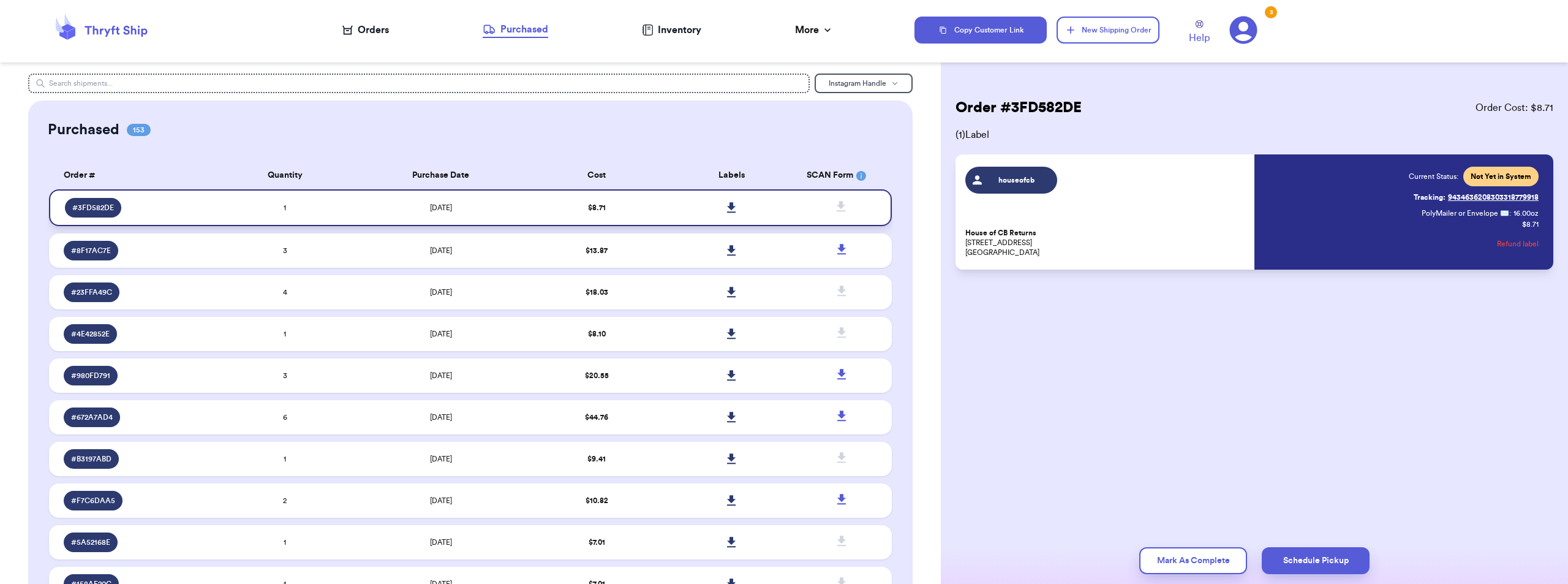
click at [727, 207] on icon at bounding box center [731, 207] width 8 height 10
